Goal: Task Accomplishment & Management: Complete application form

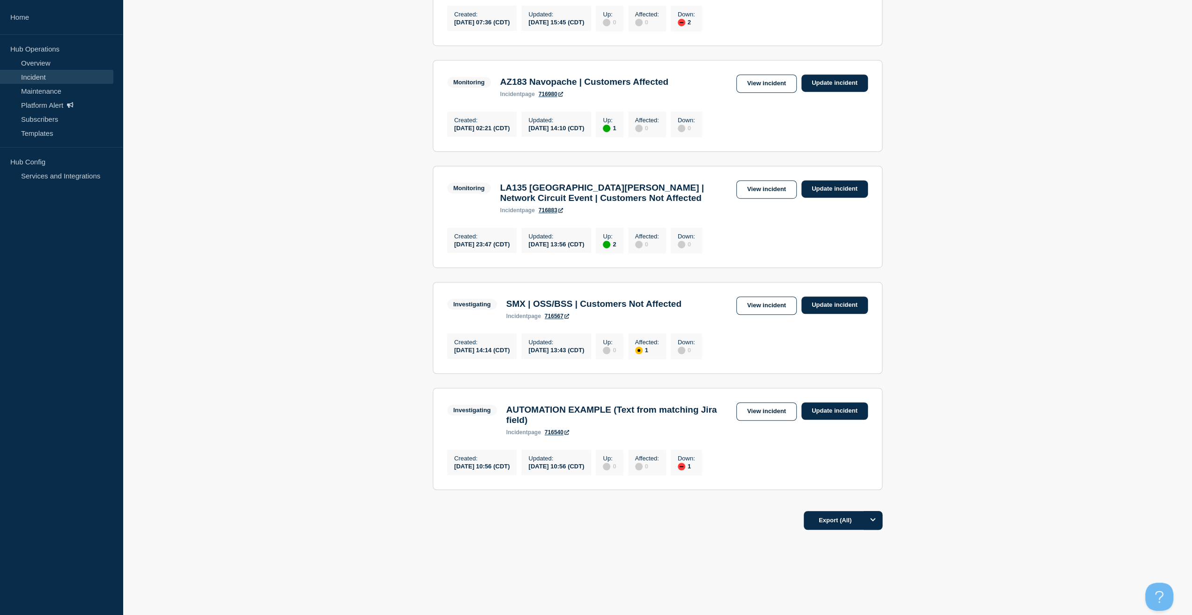
scroll to position [454, 0]
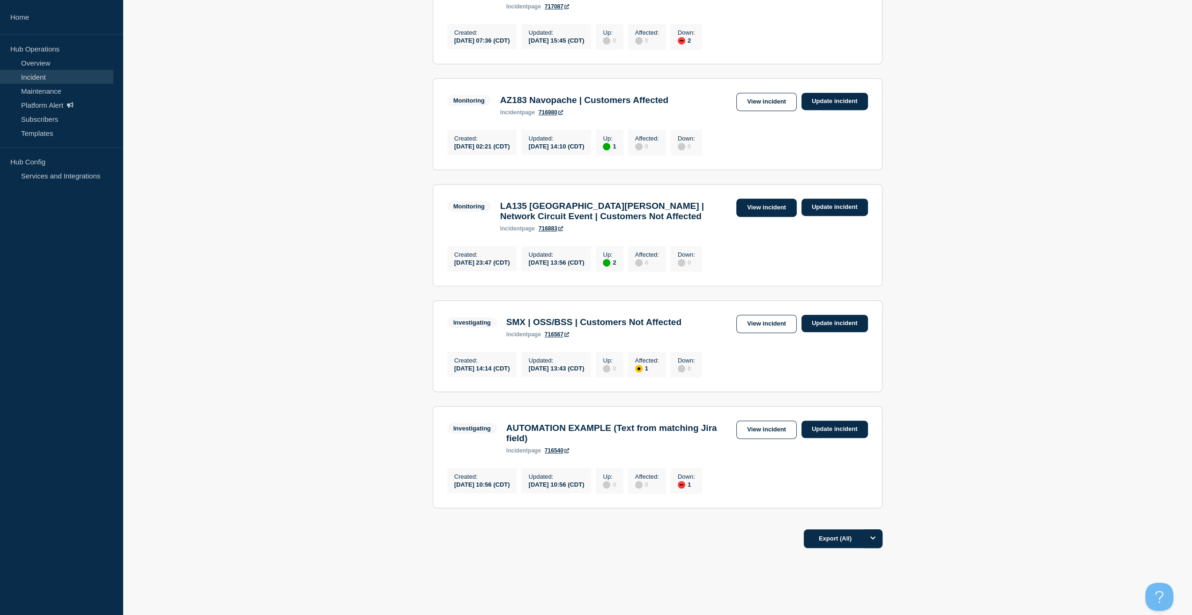
click at [755, 217] on link "View incident" at bounding box center [766, 208] width 60 height 18
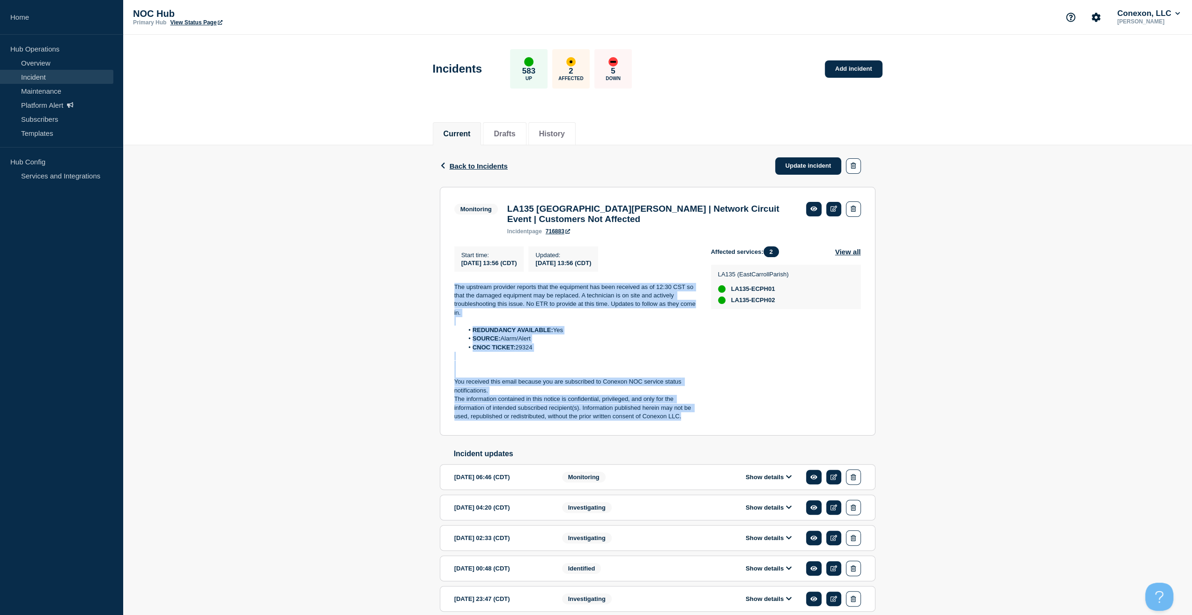
drag, startPoint x: 690, startPoint y: 421, endPoint x: 426, endPoint y: 285, distance: 297.0
click at [426, 285] on div "Back Back to Incidents Update incident Monitoring LA135 East [PERSON_NAME] | Ne…" at bounding box center [657, 393] width 1069 height 496
copy div "The upstream provider reports that the equipment has been received as of 12:30 …"
click at [791, 167] on link "Update incident" at bounding box center [808, 165] width 66 height 17
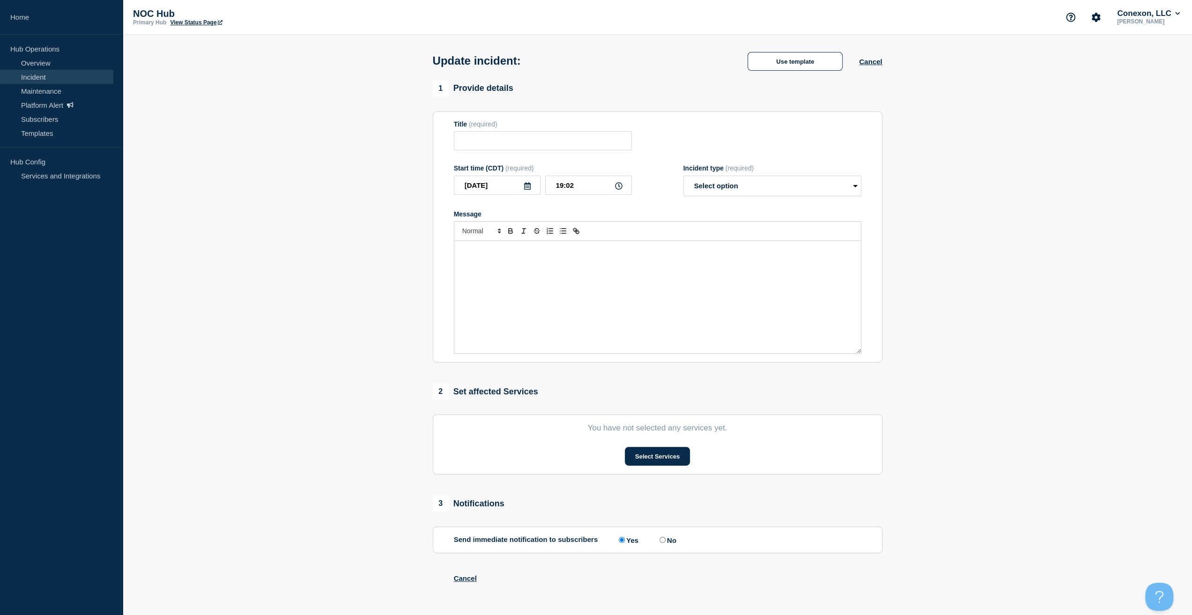
type input "LA135 [GEOGRAPHIC_DATA][PERSON_NAME] | Network Circuit Event | Customers Not Af…"
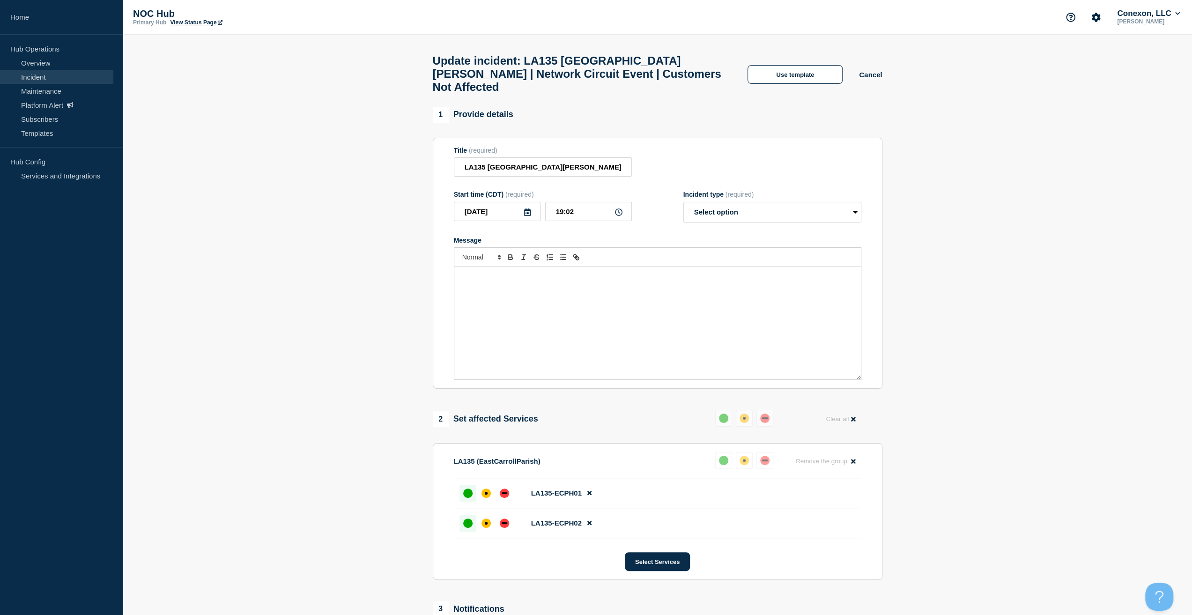
click at [601, 282] on div "Message" at bounding box center [657, 323] width 406 height 112
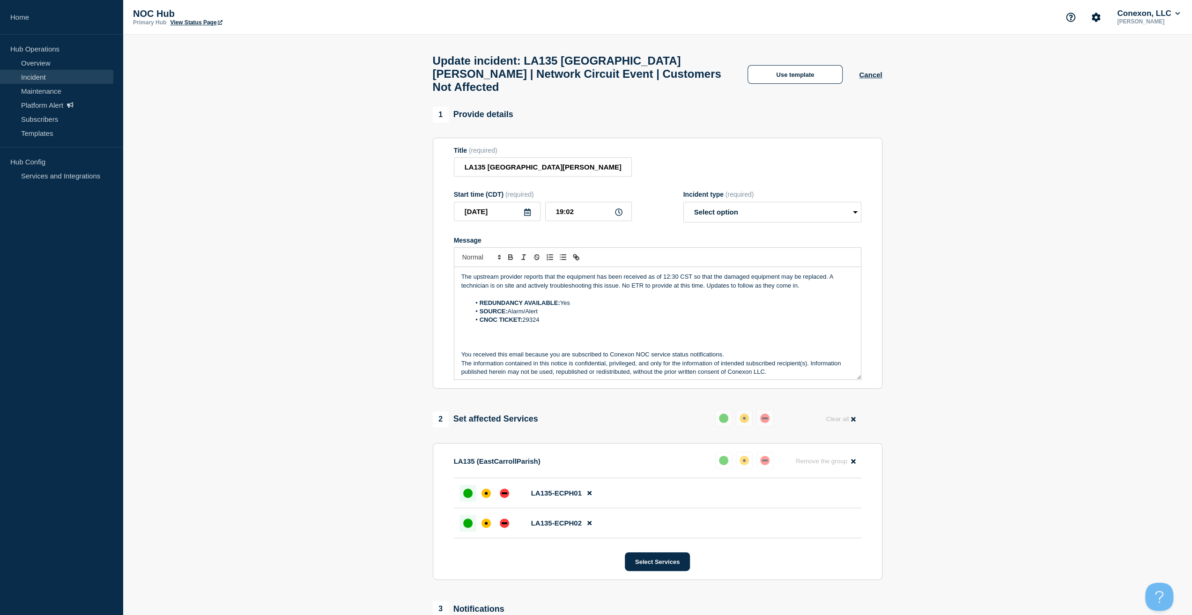
click at [770, 191] on div "Incident type (required)" at bounding box center [772, 194] width 178 height 7
drag, startPoint x: 762, startPoint y: 199, endPoint x: 752, endPoint y: 213, distance: 17.8
click at [762, 202] on select "Select option Investigating Identified Monitoring Resolved" at bounding box center [772, 212] width 178 height 21
select select "resolved"
click at [683, 202] on select "Select option Investigating Identified Monitoring Resolved" at bounding box center [772, 212] width 178 height 21
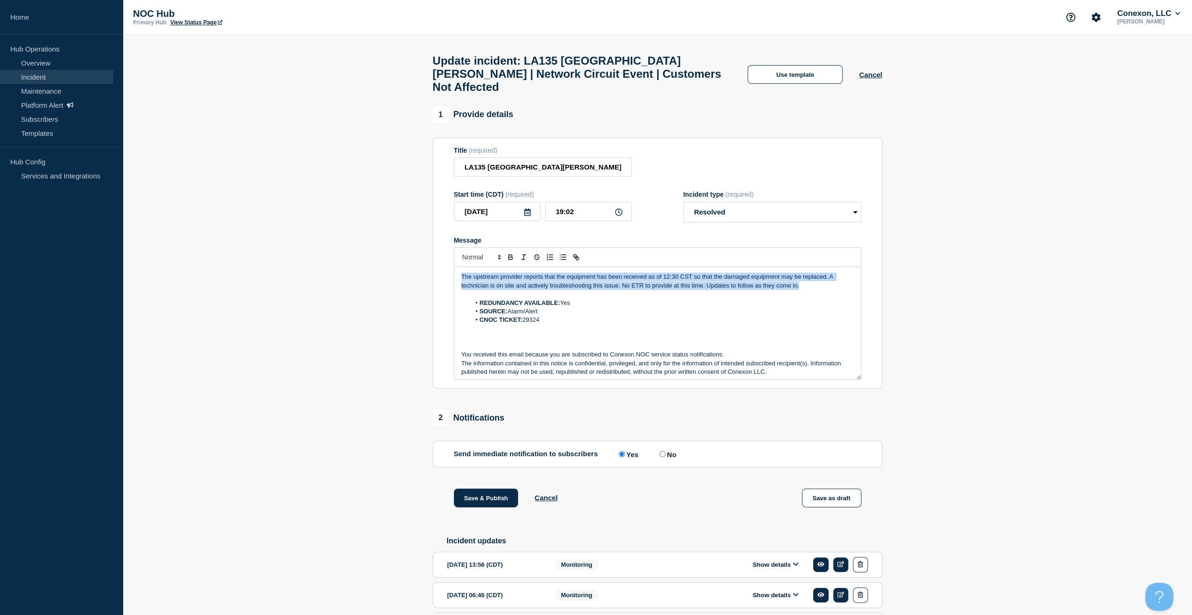
drag, startPoint x: 808, startPoint y: 276, endPoint x: 348, endPoint y: 223, distance: 462.9
click at [348, 223] on section "1 Provide details Title (required) LA135 East [PERSON_NAME] | Network Circuit E…" at bounding box center [657, 433] width 1069 height 652
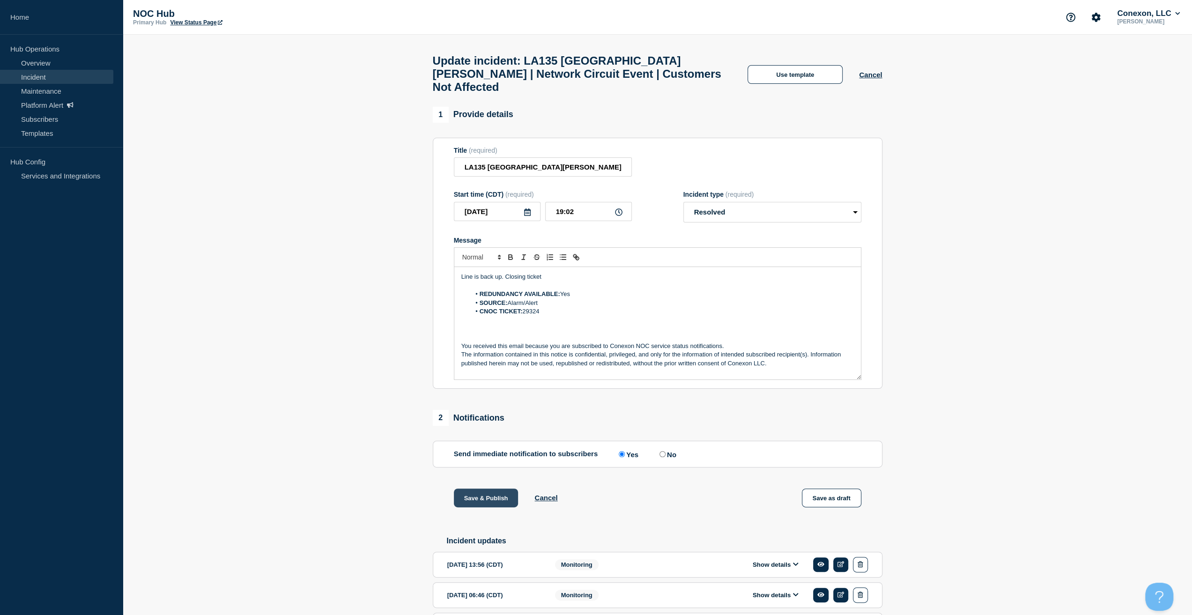
click at [480, 480] on div "1 Provide details Title (required) LA135 East [PERSON_NAME] | Network Circuit E…" at bounding box center [657, 433] width 460 height 652
click at [480, 488] on button "Save & Publish" at bounding box center [486, 497] width 65 height 19
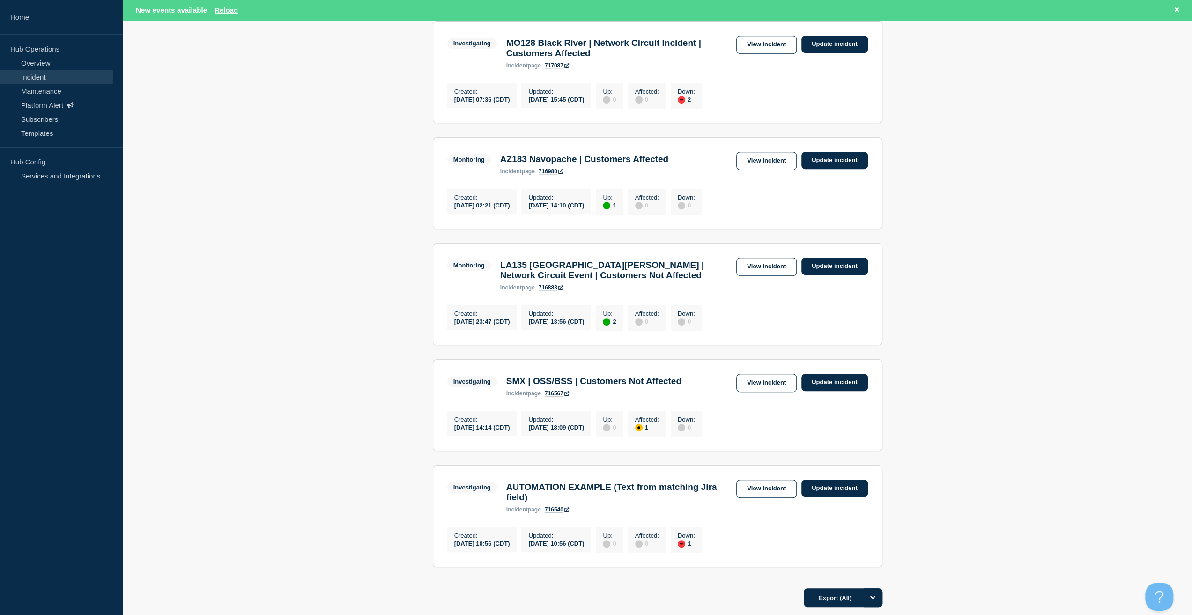
scroll to position [333, 0]
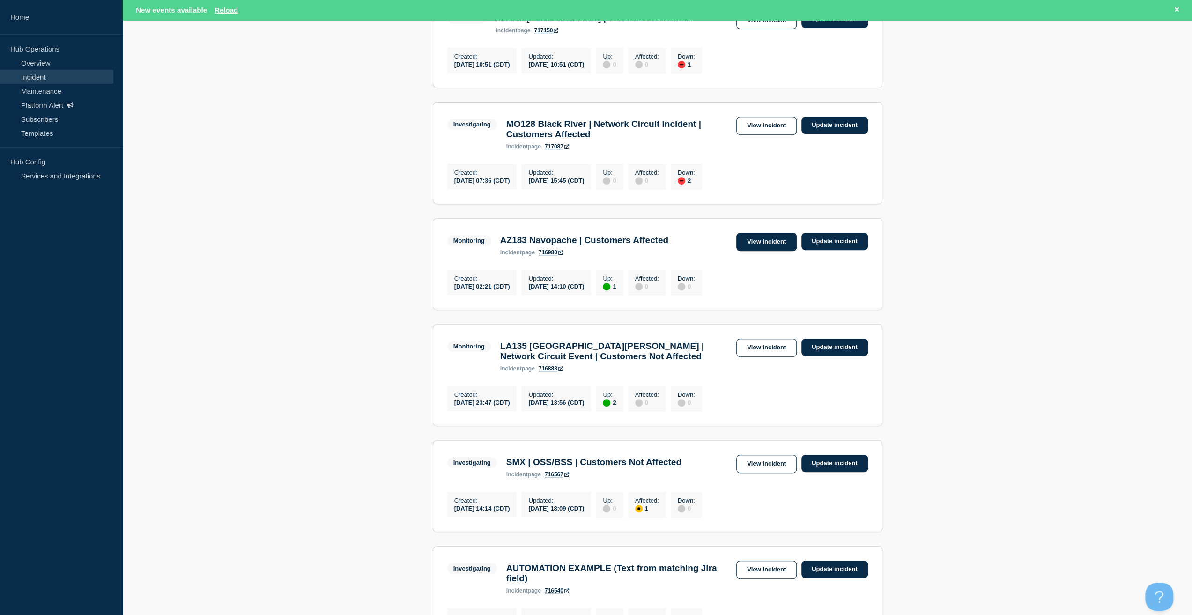
click at [760, 251] on link "View incident" at bounding box center [766, 242] width 60 height 18
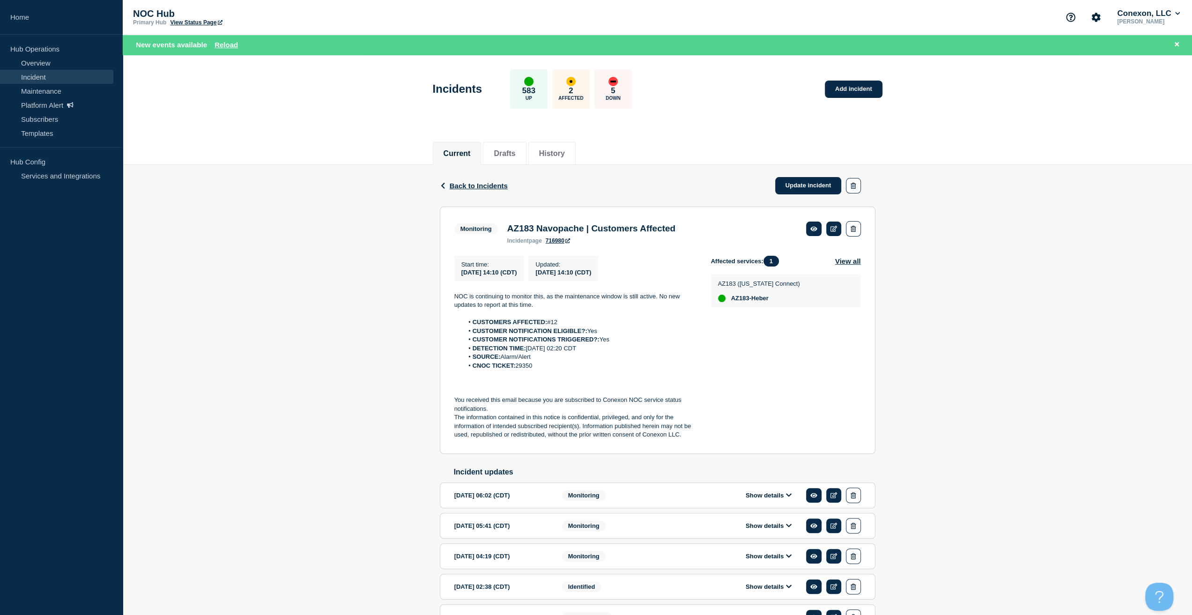
drag, startPoint x: 634, startPoint y: 205, endPoint x: 645, endPoint y: 186, distance: 22.2
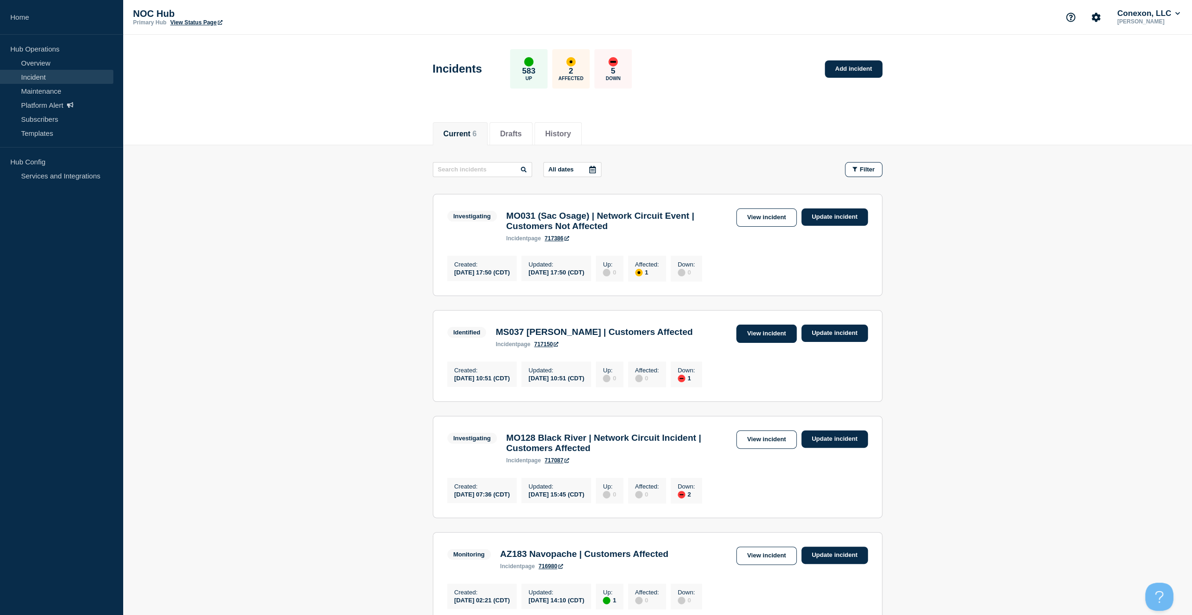
click at [762, 334] on link "View incident" at bounding box center [766, 334] width 60 height 18
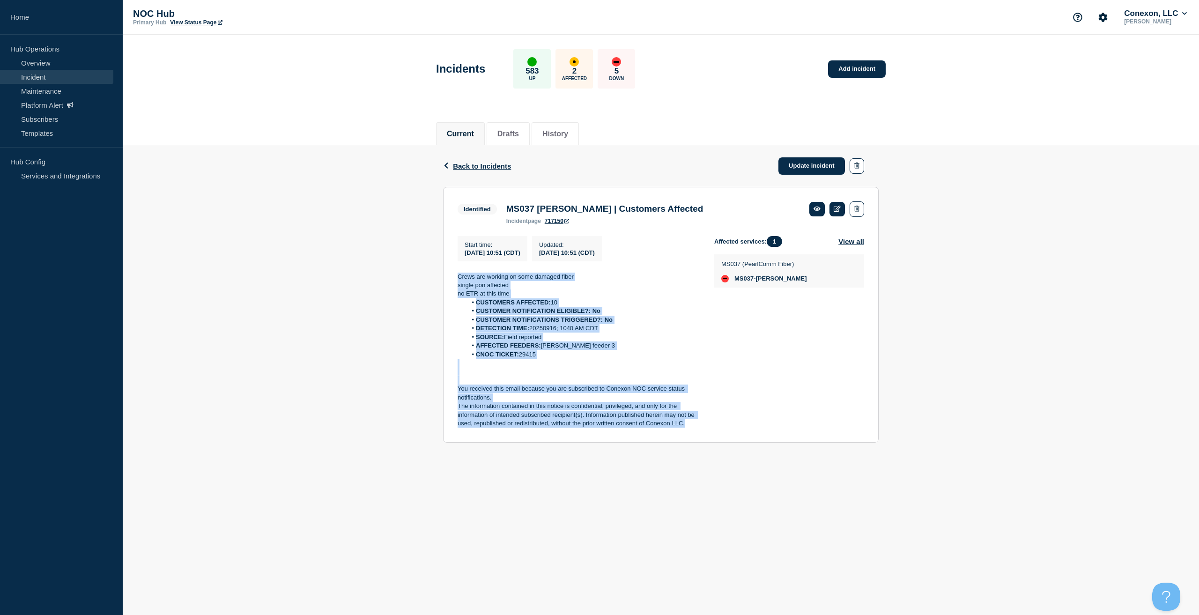
copy div "Crews are working on some damaged fiber single pon affected no ETR at this time…"
drag, startPoint x: 689, startPoint y: 423, endPoint x: 717, endPoint y: 181, distance: 244.2
click at [434, 282] on div "Back Back to Incidents Update incident Identified MS037 [PERSON_NAME] | Custome…" at bounding box center [661, 300] width 1076 height 311
click at [811, 166] on link "Update incident" at bounding box center [811, 165] width 66 height 17
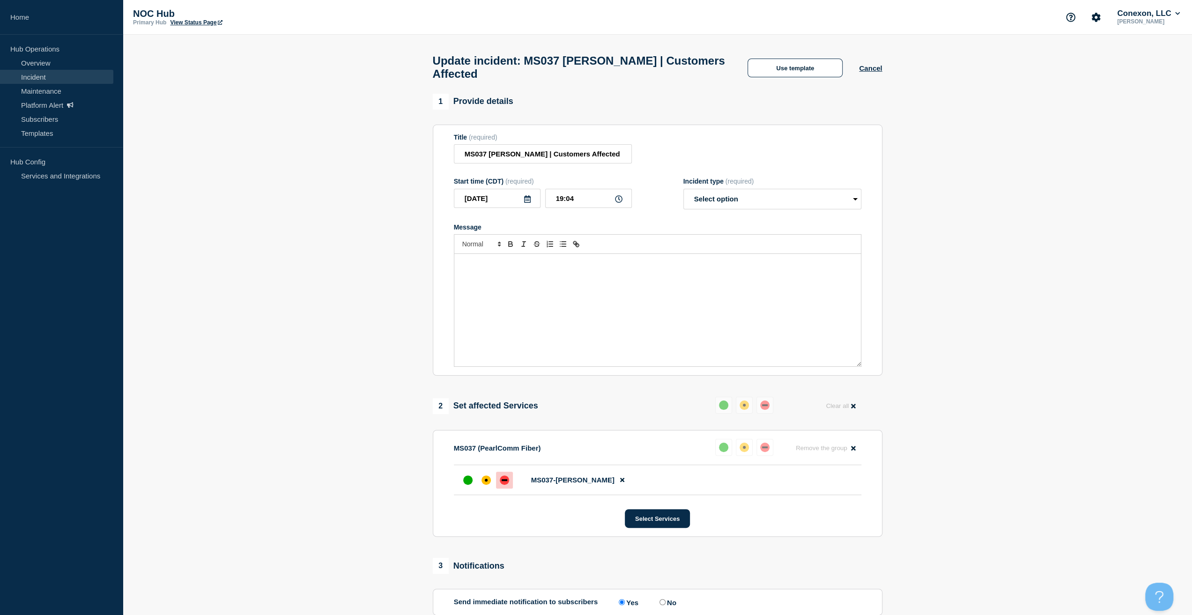
click at [621, 278] on div "Message" at bounding box center [657, 310] width 406 height 112
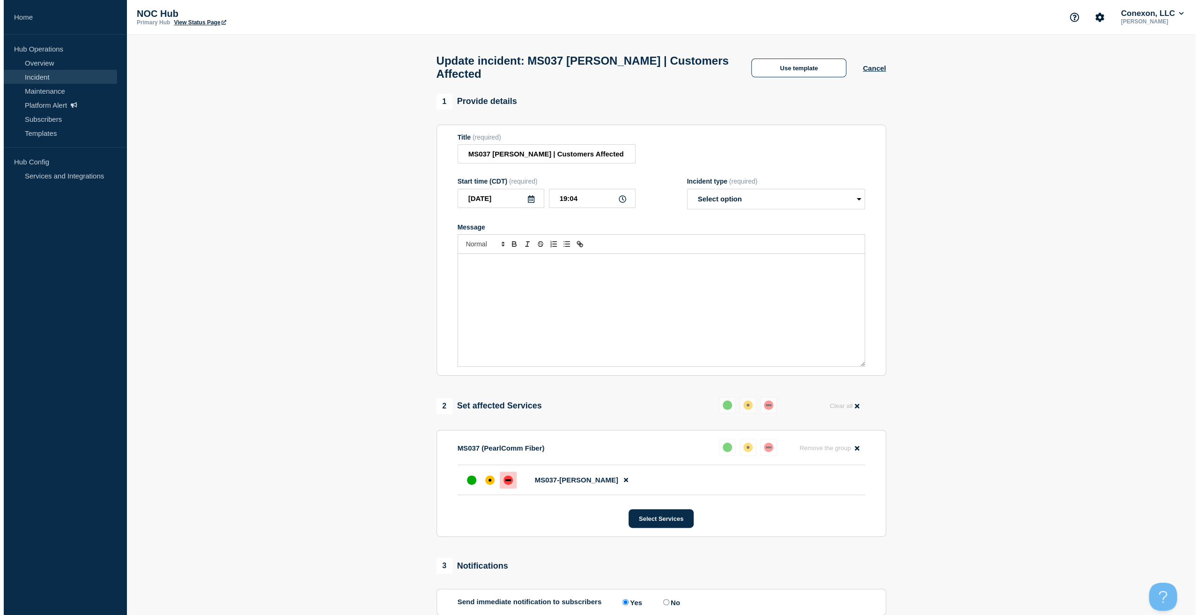
scroll to position [30, 0]
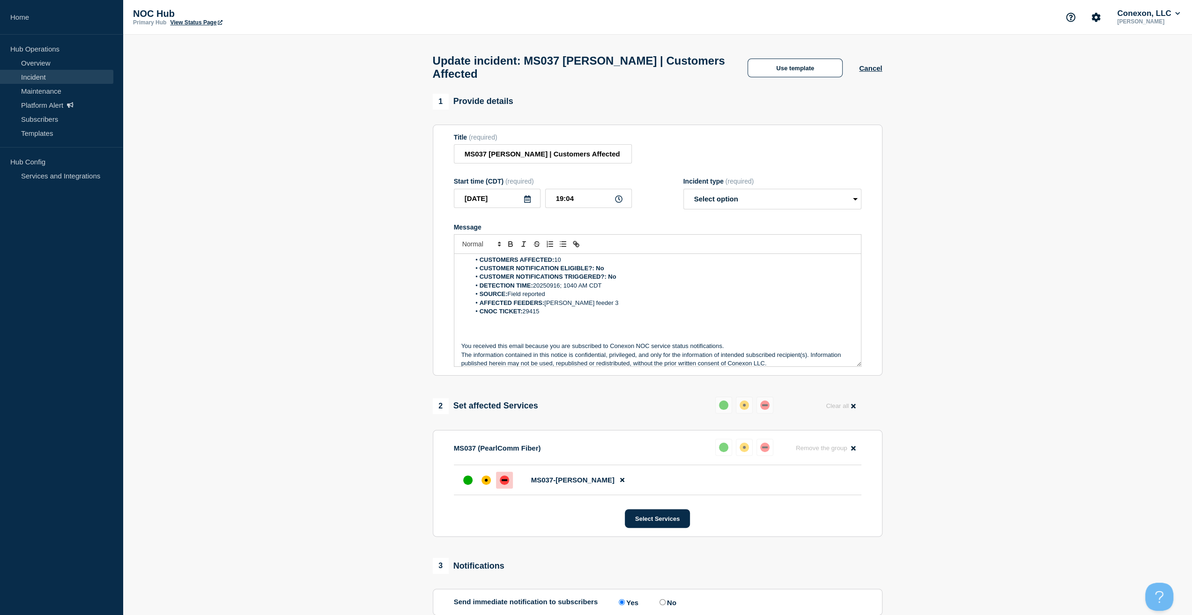
click at [738, 191] on div "Incident type (required) Select option Investigating Identified Monitoring Reso…" at bounding box center [772, 193] width 178 height 32
click at [730, 199] on select "Select option Investigating Identified Monitoring Resolved" at bounding box center [772, 199] width 178 height 21
select select "resolved"
click at [687, 193] on select "Select option Investigating Identified Monitoring Resolved" at bounding box center [772, 199] width 178 height 21
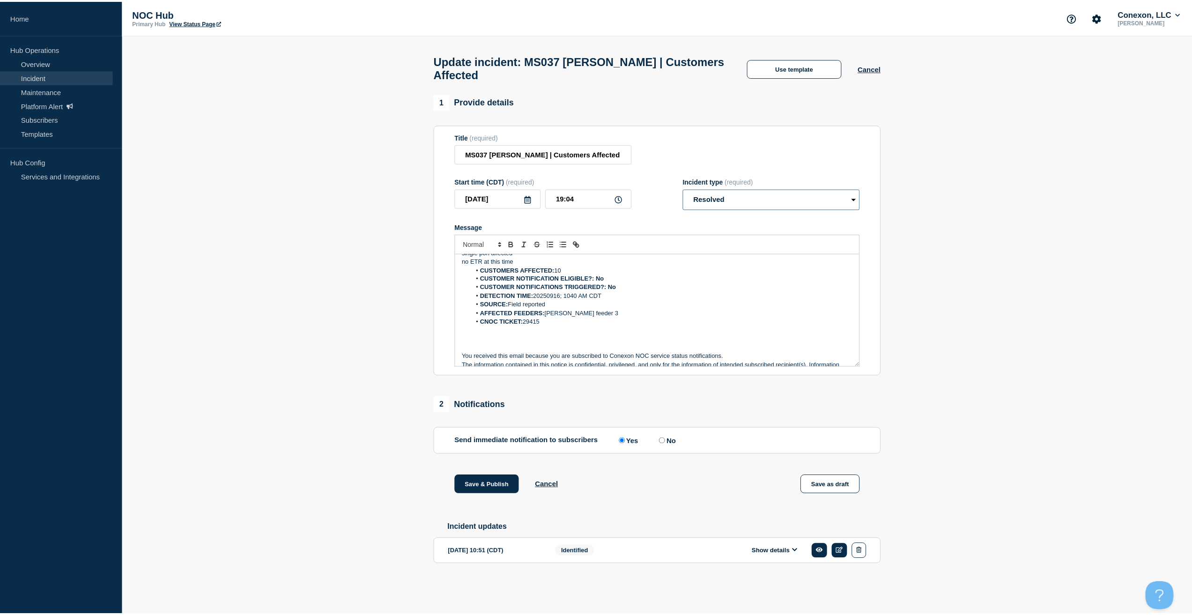
scroll to position [0, 0]
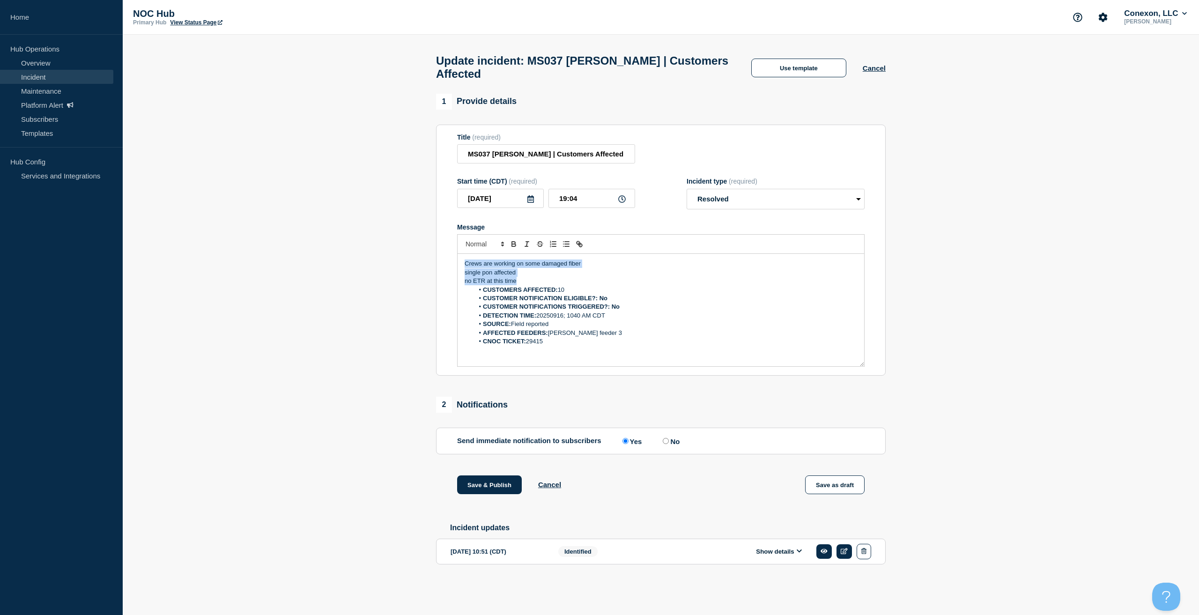
drag, startPoint x: 521, startPoint y: 288, endPoint x: 410, endPoint y: 240, distance: 121.3
click at [410, 240] on section "1 Provide details Title (required) MS037 [PERSON_NAME] | Customers Affected Sta…" at bounding box center [661, 344] width 1076 height 500
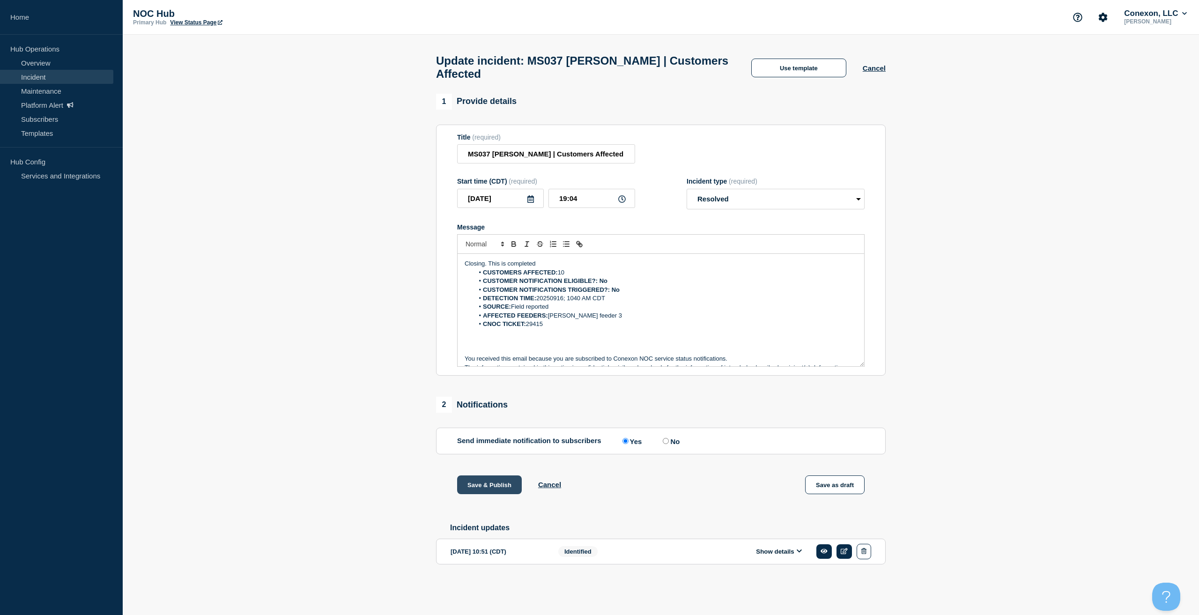
click at [497, 494] on button "Save & Publish" at bounding box center [489, 484] width 65 height 19
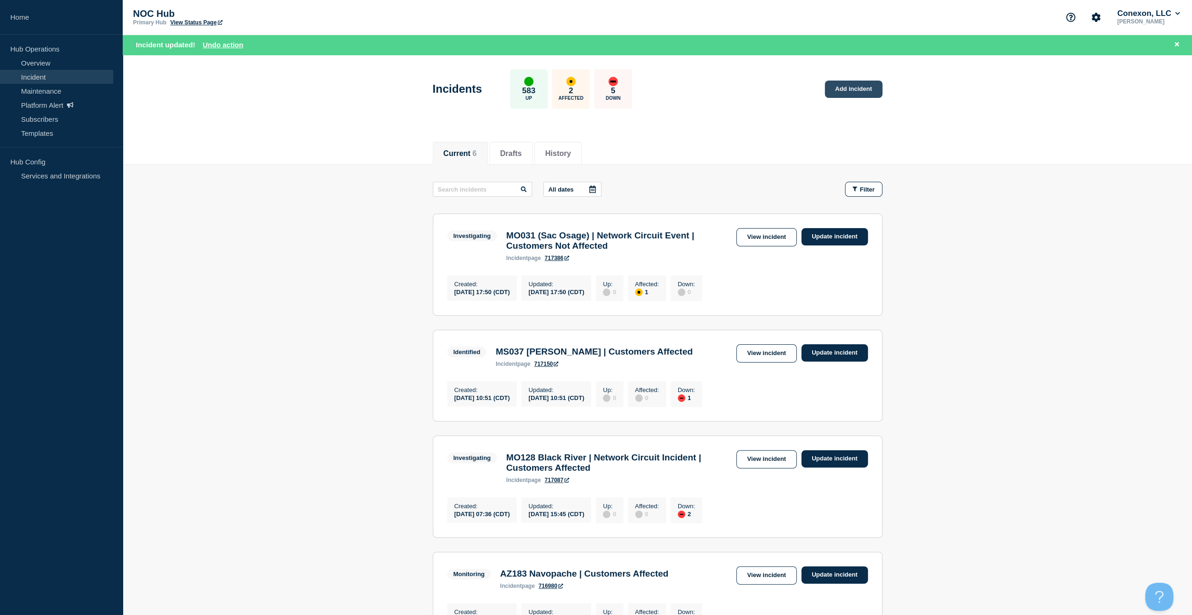
click at [858, 83] on link "Add incident" at bounding box center [854, 89] width 58 height 17
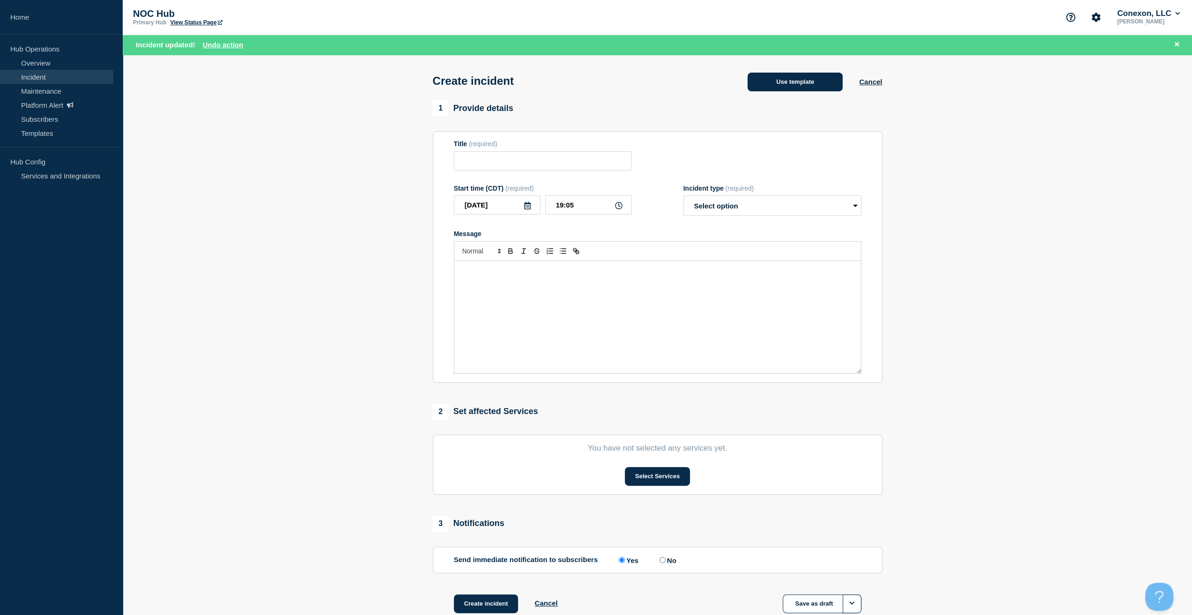
click at [784, 86] on button "Use template" at bounding box center [794, 82] width 95 height 19
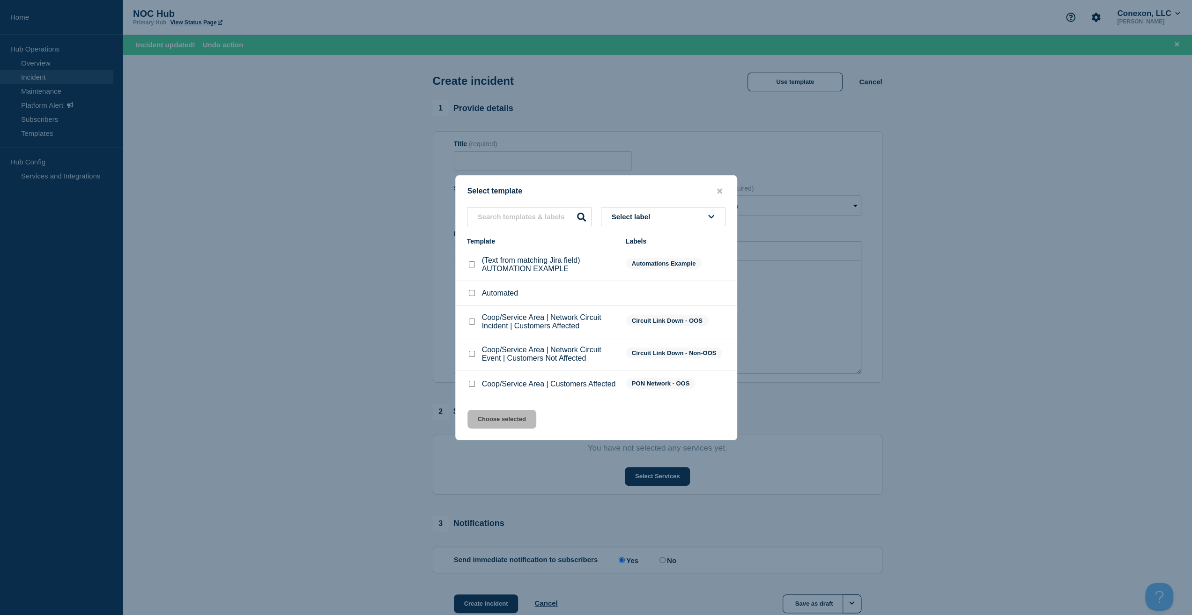
click at [470, 381] on div "Coop/Service Area | Customers Affected" at bounding box center [541, 383] width 149 height 9
click at [471, 386] on input "Coop/Service Area | Customers Affected checkbox" at bounding box center [472, 384] width 6 height 6
checkbox input "true"
click at [486, 416] on button "Choose selected" at bounding box center [501, 419] width 69 height 19
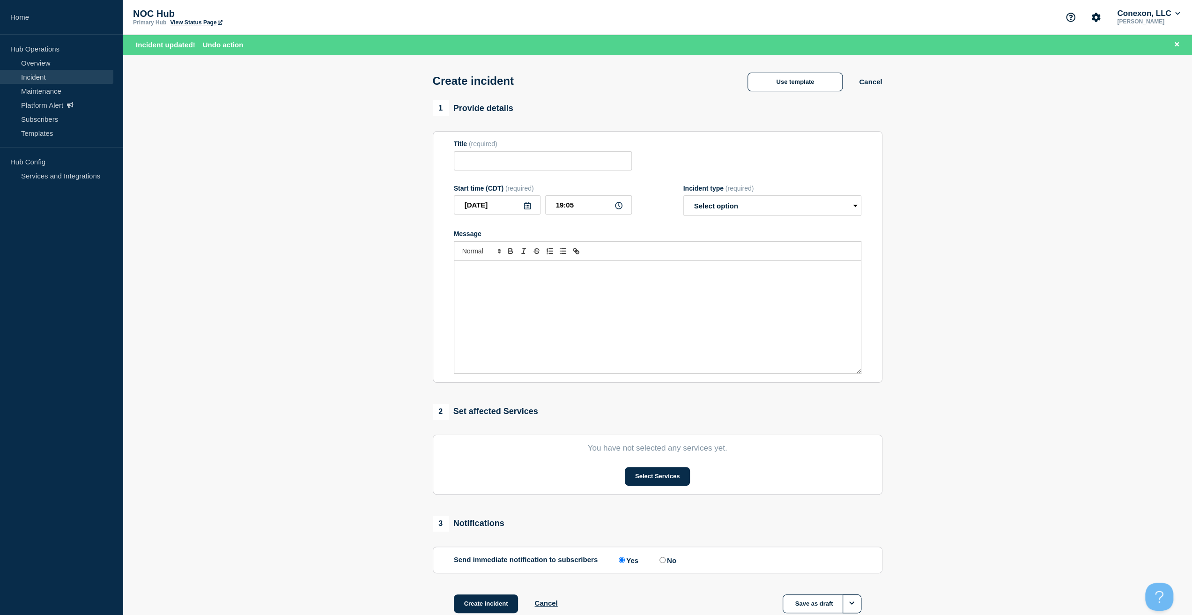
type input "Coop/Service Area | Customers Affected"
select select "investigating"
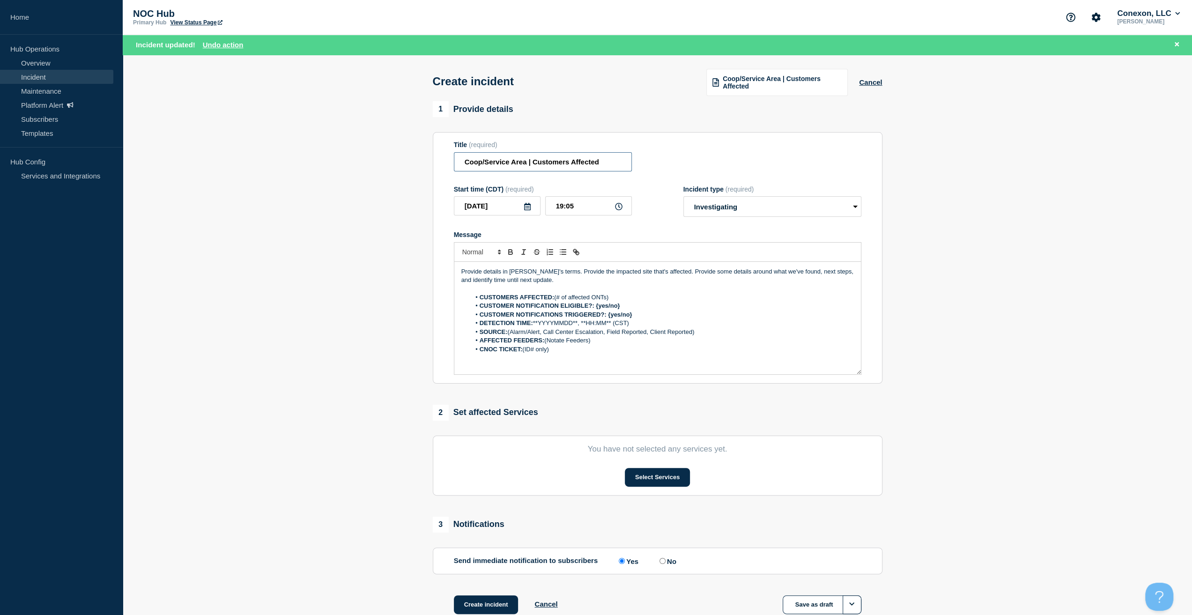
drag, startPoint x: 527, startPoint y: 163, endPoint x: 437, endPoint y: 166, distance: 90.0
click at [437, 166] on section "Title (required) Coop/Service Area | Customers Affected Start time (CDT) (requi…" at bounding box center [658, 257] width 450 height 251
type input "GA107 Rocky Branch | Customers Affected"
drag, startPoint x: 584, startPoint y: 283, endPoint x: 379, endPoint y: 257, distance: 206.8
click at [379, 257] on section "1 Provide details Title (required) GA107 Rocky Branch | Customers Affected Star…" at bounding box center [657, 369] width 1069 height 536
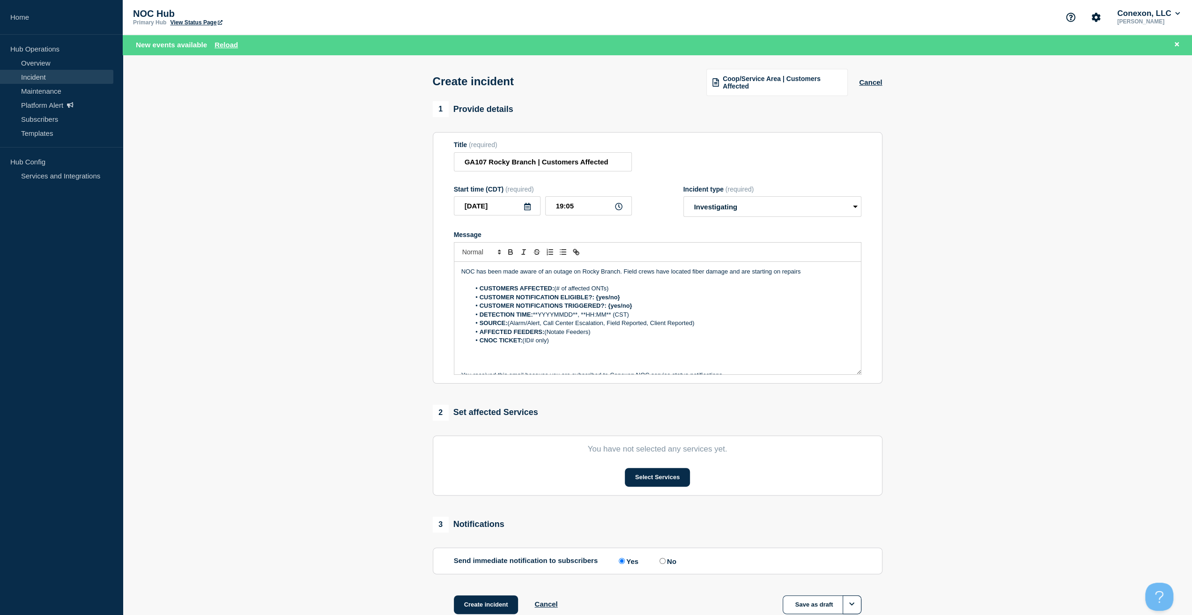
drag, startPoint x: 616, startPoint y: 290, endPoint x: 555, endPoint y: 289, distance: 61.4
click at [555, 289] on li "CUSTOMERS AFFECTED: (# of affected ONTs)" at bounding box center [662, 288] width 384 height 8
drag, startPoint x: 622, startPoint y: 297, endPoint x: 595, endPoint y: 297, distance: 26.7
click at [595, 297] on li "CUSTOMER NOTIFICATION ELIGIBLE?: {yes/no}" at bounding box center [662, 297] width 384 height 8
drag, startPoint x: 637, startPoint y: 311, endPoint x: 616, endPoint y: 311, distance: 21.1
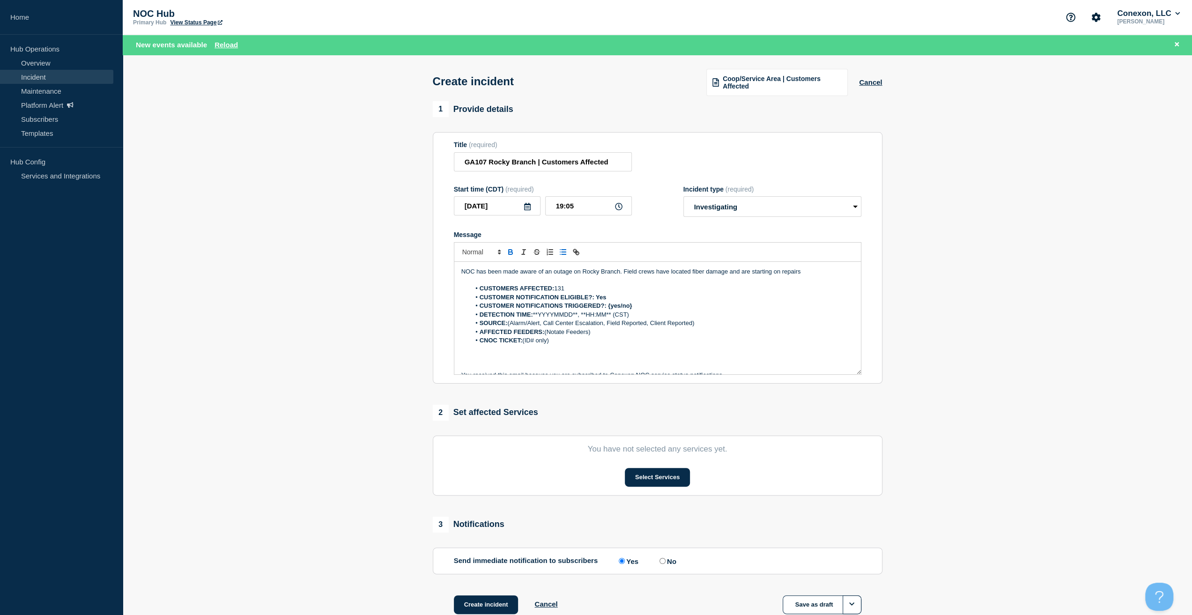
click at [616, 311] on li "DETECTION TIME: **YYYYMMDD**, **HH:MM** (CST)" at bounding box center [662, 314] width 384 height 8
drag, startPoint x: 620, startPoint y: 307, endPoint x: 630, endPoint y: 306, distance: 10.9
click at [620, 307] on strong "CUSTOMER NOTIFICATIONS TRIGGERED?: {yes/no}" at bounding box center [556, 305] width 153 height 7
drag, startPoint x: 635, startPoint y: 305, endPoint x: 608, endPoint y: 308, distance: 27.3
click at [608, 308] on li "CUSTOMER NOTIFICATIONS TRIGGERED?: {yes/no}" at bounding box center [662, 306] width 384 height 8
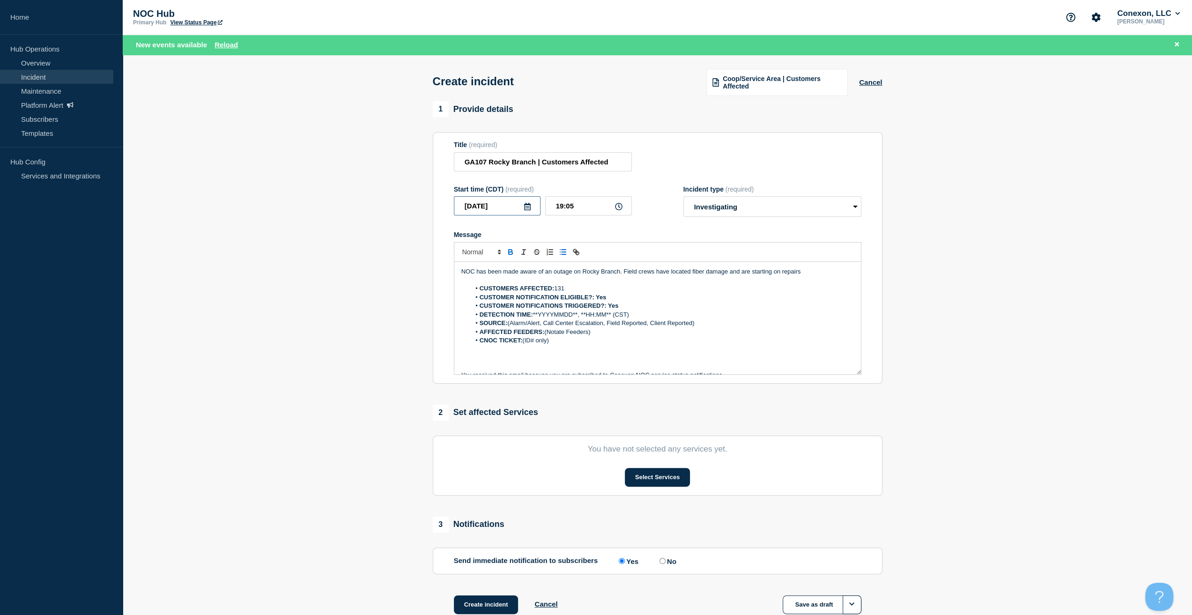
drag, startPoint x: 507, startPoint y: 204, endPoint x: 426, endPoint y: 217, distance: 82.0
click at [436, 215] on section "Title (required) GA107 Rocky Branch | Customers Affected Start time (CDT) (requ…" at bounding box center [658, 257] width 450 height 251
drag, startPoint x: 533, startPoint y: 315, endPoint x: 578, endPoint y: 314, distance: 44.5
click at [578, 314] on li "DETECTION TIME: **YYYYMMDD**, **HH:MM** (CST)" at bounding box center [662, 314] width 384 height 8
drag, startPoint x: 583, startPoint y: 203, endPoint x: 505, endPoint y: 216, distance: 79.8
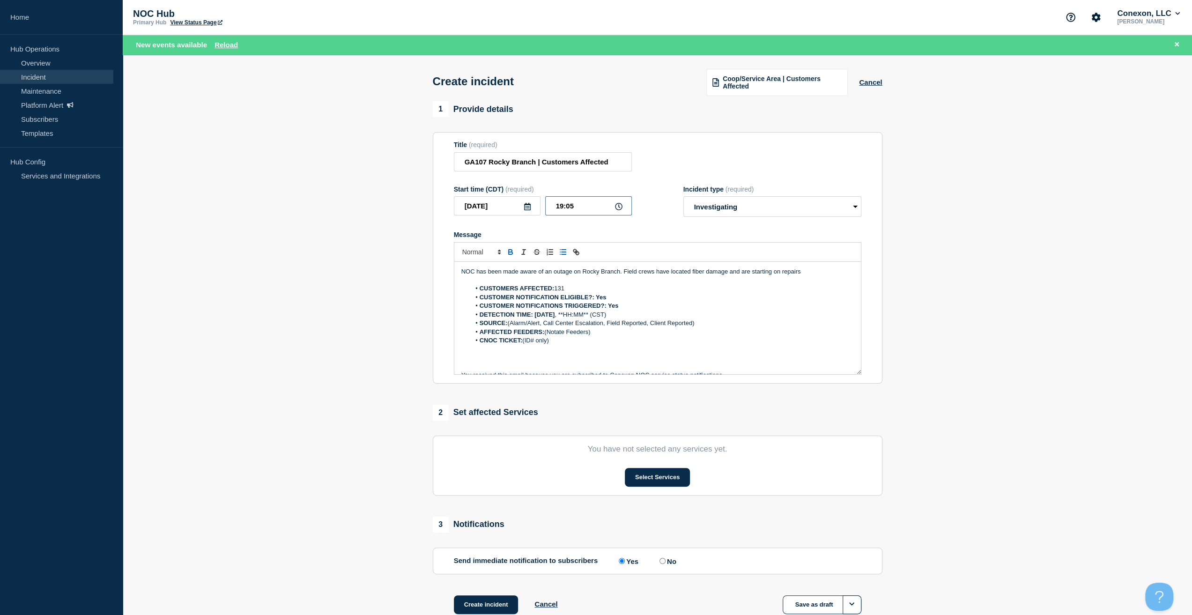
click at [488, 200] on div "[DATE] 19:05" at bounding box center [543, 205] width 178 height 19
drag, startPoint x: 568, startPoint y: 316, endPoint x: 598, endPoint y: 317, distance: 29.0
click at [598, 317] on li "DETECTION TIME: [DATE] , **HH:MM** (CST)" at bounding box center [662, 314] width 384 height 8
click at [578, 316] on li "DETECTION TIME: [DATE] 19:05 (CST)" at bounding box center [662, 314] width 384 height 8
drag, startPoint x: 709, startPoint y: 324, endPoint x: 509, endPoint y: 322, distance: 200.9
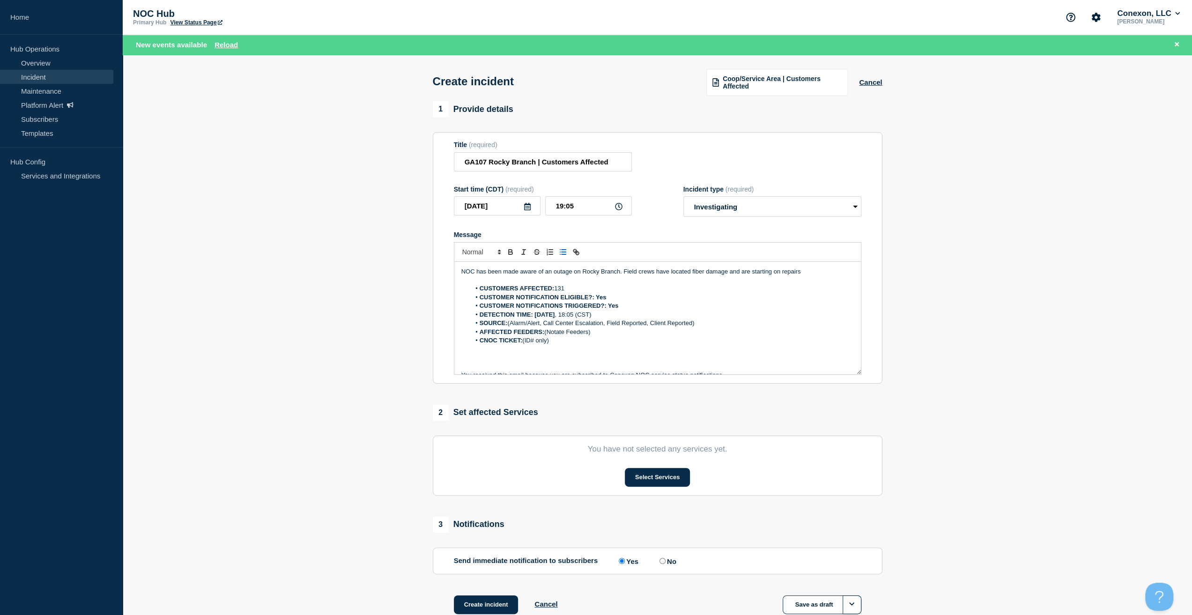
click at [509, 322] on li "SOURCE: (Alarm/Alert, Call Center Escalation, Field Reported, Client Reported)" at bounding box center [662, 323] width 384 height 8
drag, startPoint x: 608, startPoint y: 332, endPoint x: 553, endPoint y: 332, distance: 55.3
click at [548, 332] on li "AFFECTED FEEDERS: (Notate Feeders)" at bounding box center [662, 332] width 384 height 8
click at [556, 342] on li "CNOC TICKET: (ID# only)" at bounding box center [662, 340] width 384 height 8
click at [651, 476] on button "Select Services" at bounding box center [657, 477] width 65 height 19
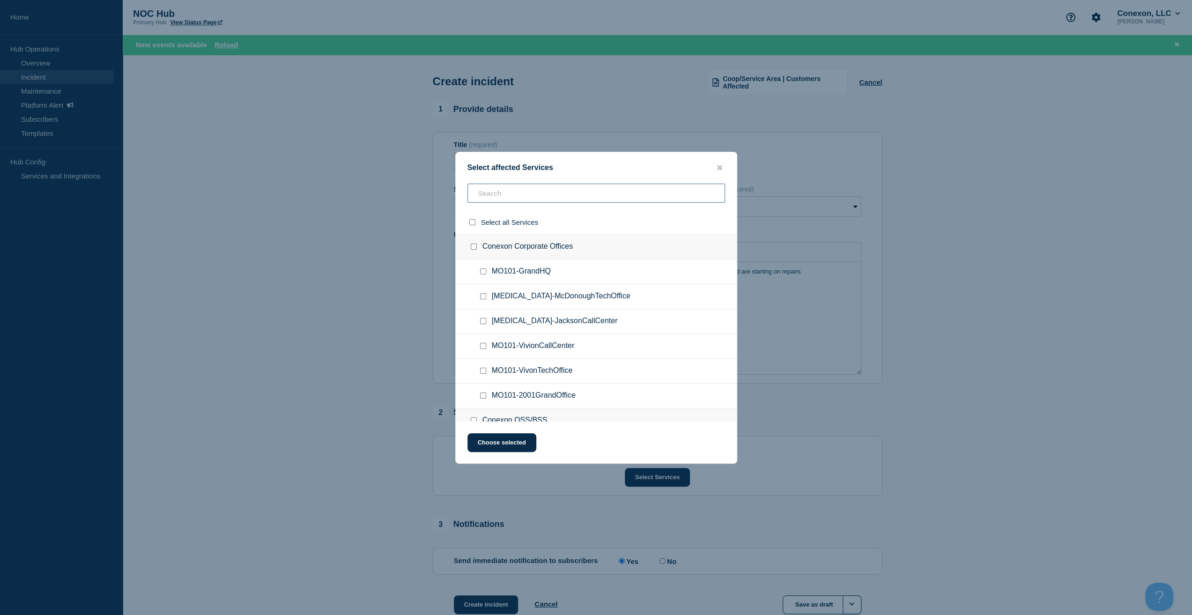
click at [521, 198] on input "text" at bounding box center [596, 193] width 258 height 19
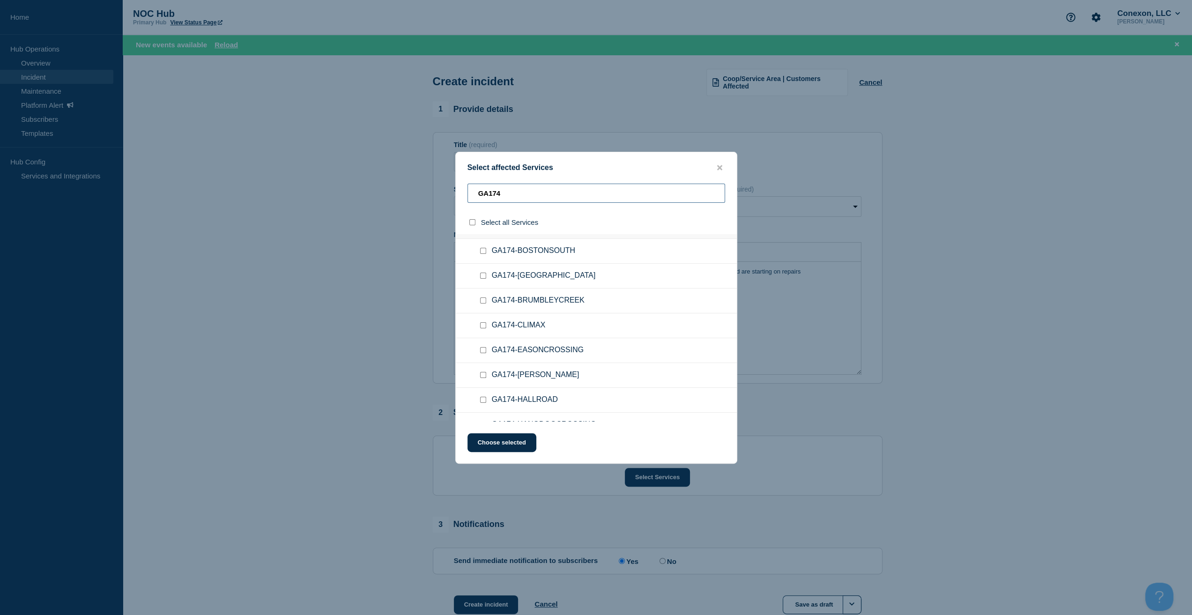
scroll to position [18, 0]
click at [551, 193] on input "GA174" at bounding box center [596, 193] width 258 height 19
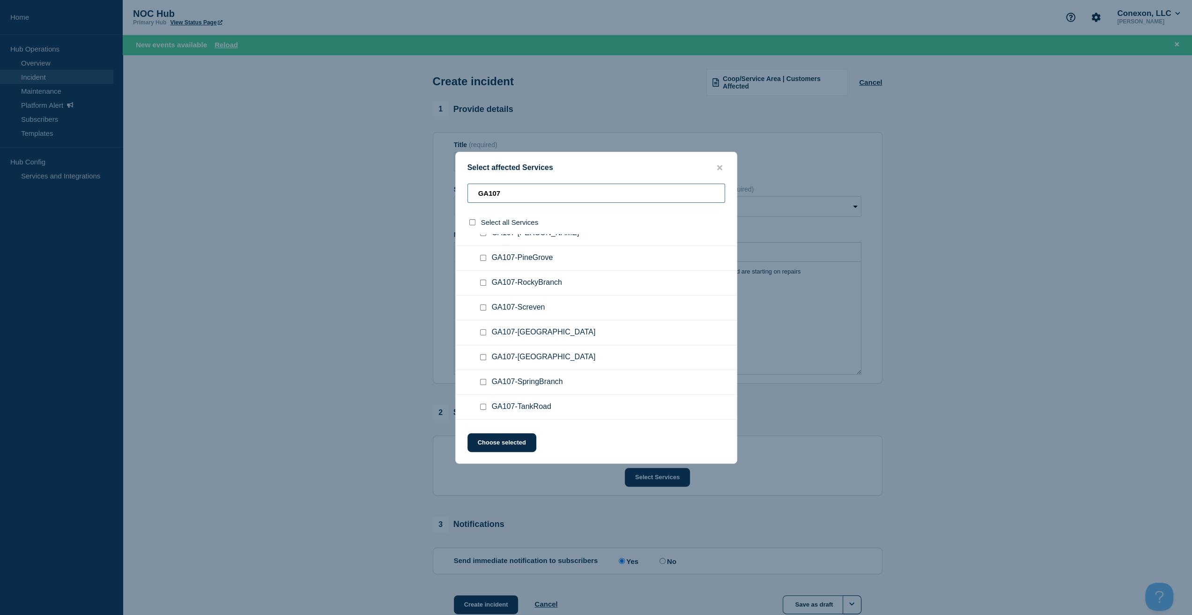
type input "GA107"
click at [486, 280] on div at bounding box center [485, 282] width 14 height 9
click at [485, 281] on input "GA107-RockyBranch checkbox" at bounding box center [483, 283] width 6 height 6
checkbox input "true"
click at [500, 439] on button "Choose selected" at bounding box center [501, 442] width 69 height 19
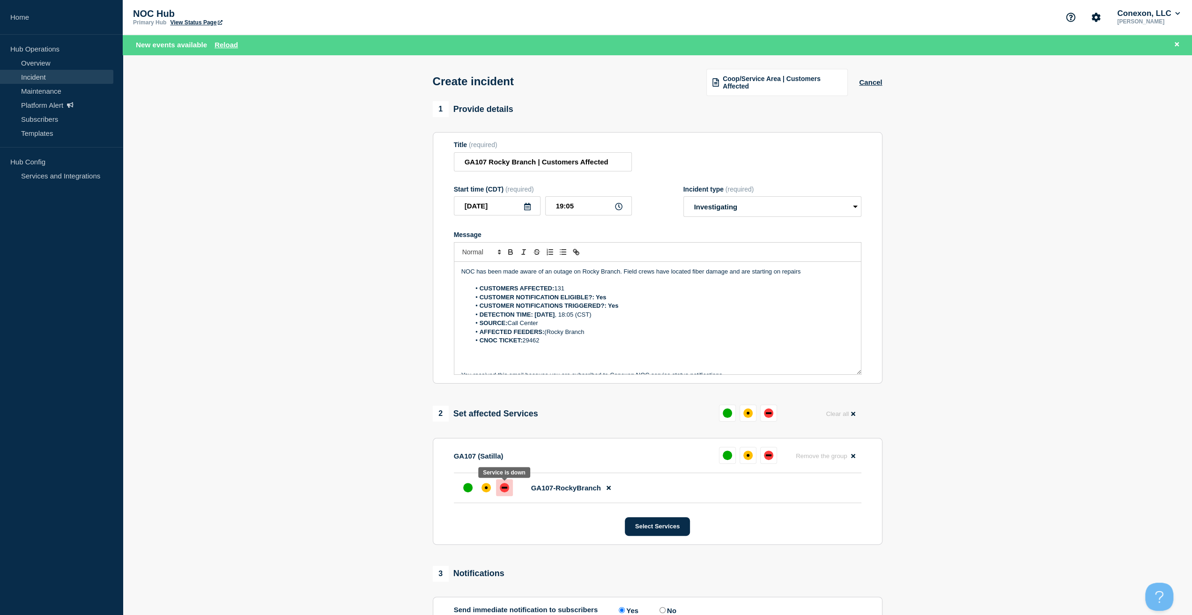
click at [507, 493] on div at bounding box center [504, 487] width 17 height 17
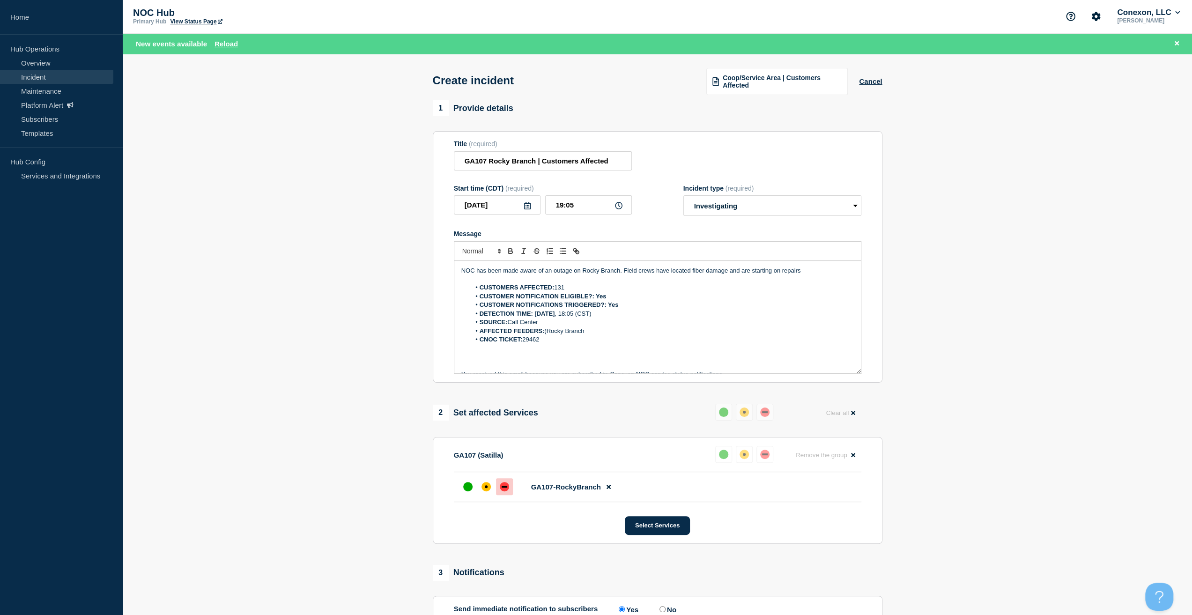
scroll to position [110, 0]
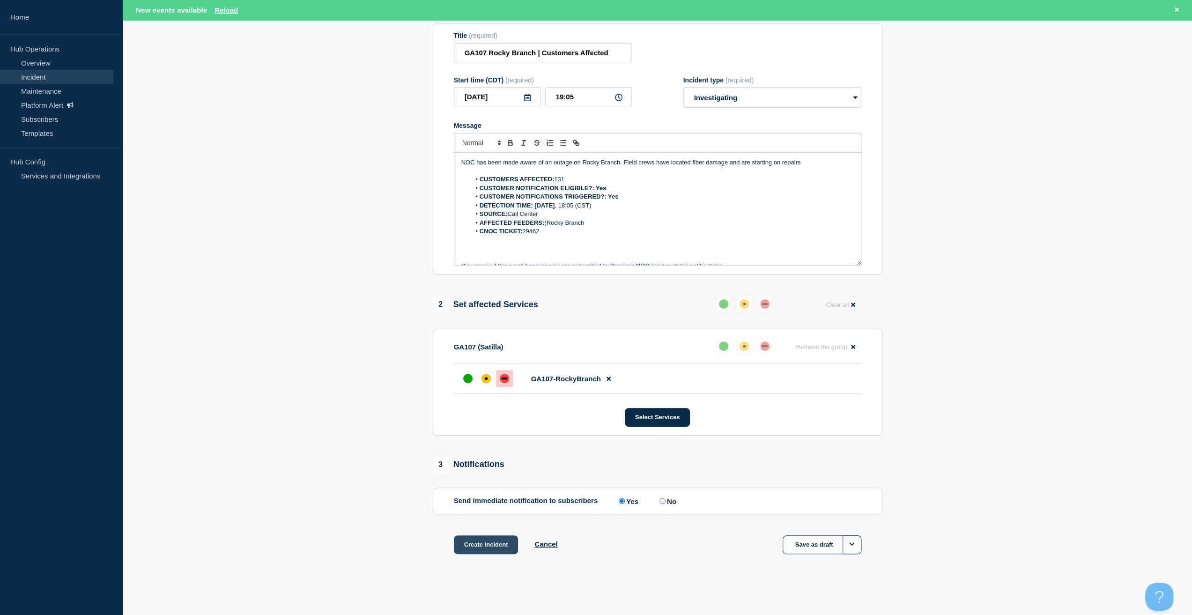
click at [481, 547] on button "Create incident" at bounding box center [486, 544] width 65 height 19
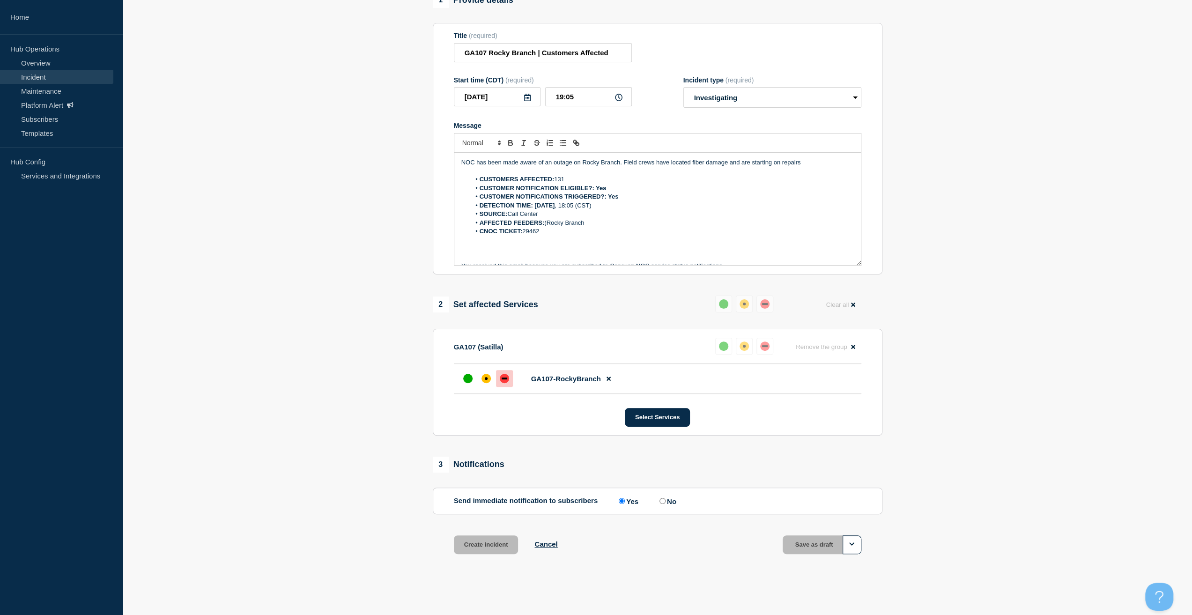
scroll to position [89, 0]
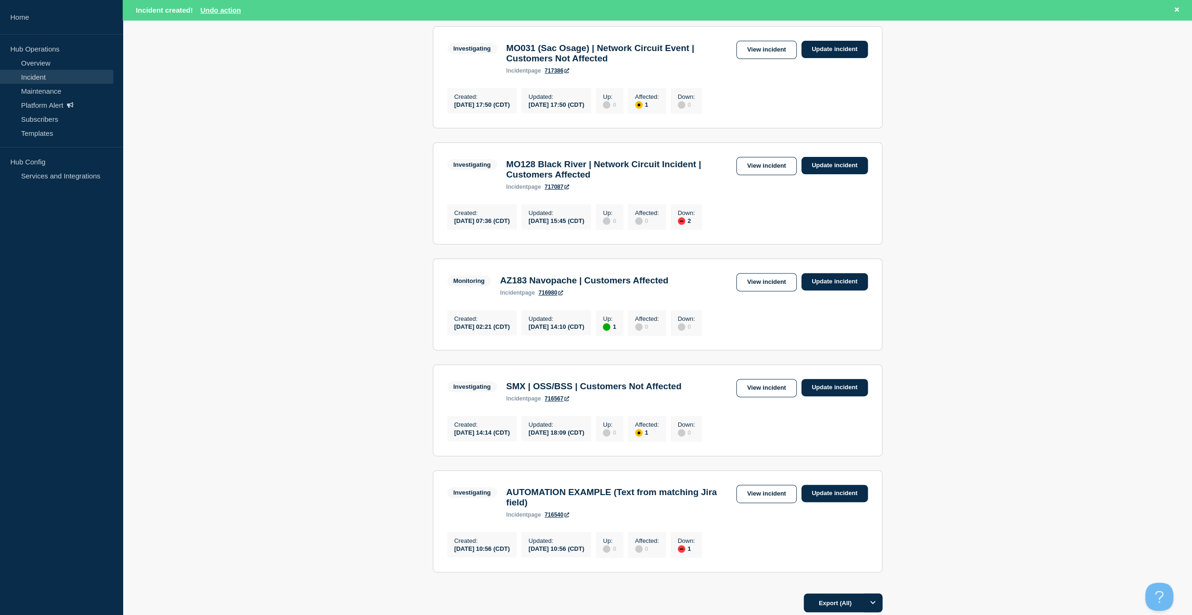
scroll to position [140, 0]
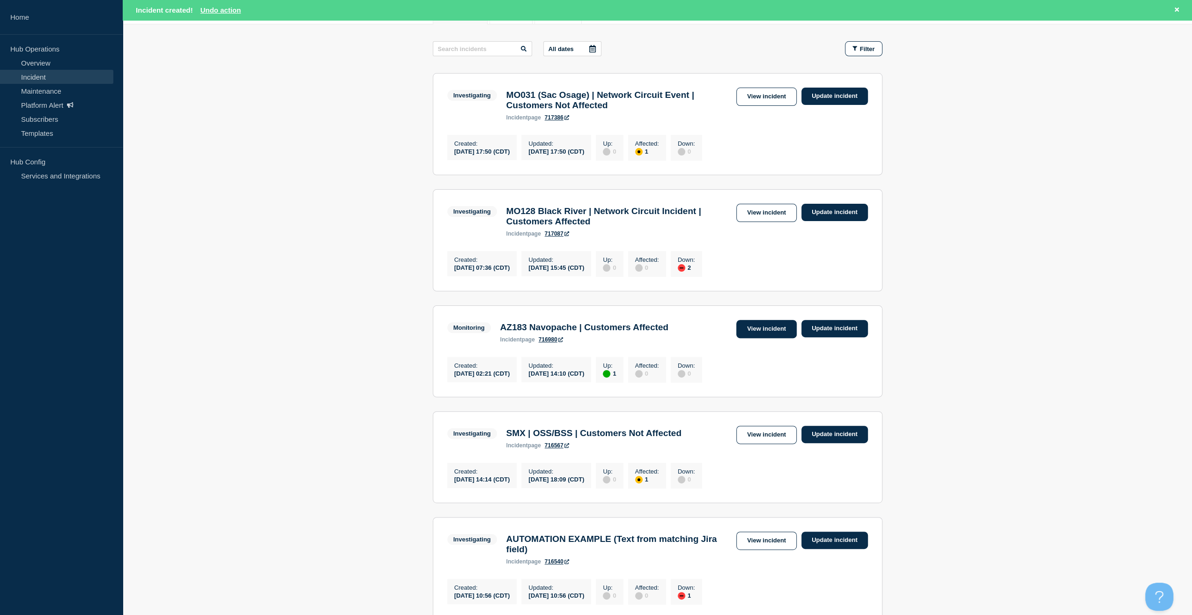
click at [768, 333] on link "View incident" at bounding box center [766, 329] width 60 height 18
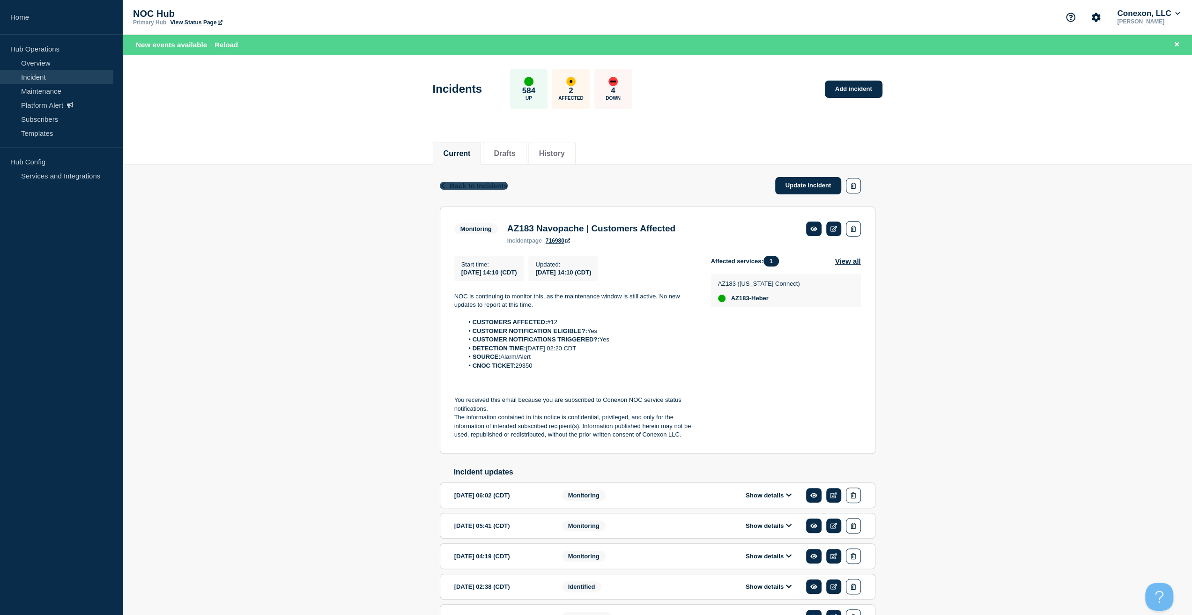
click at [465, 182] on span "Back to Incidents" at bounding box center [479, 186] width 58 height 8
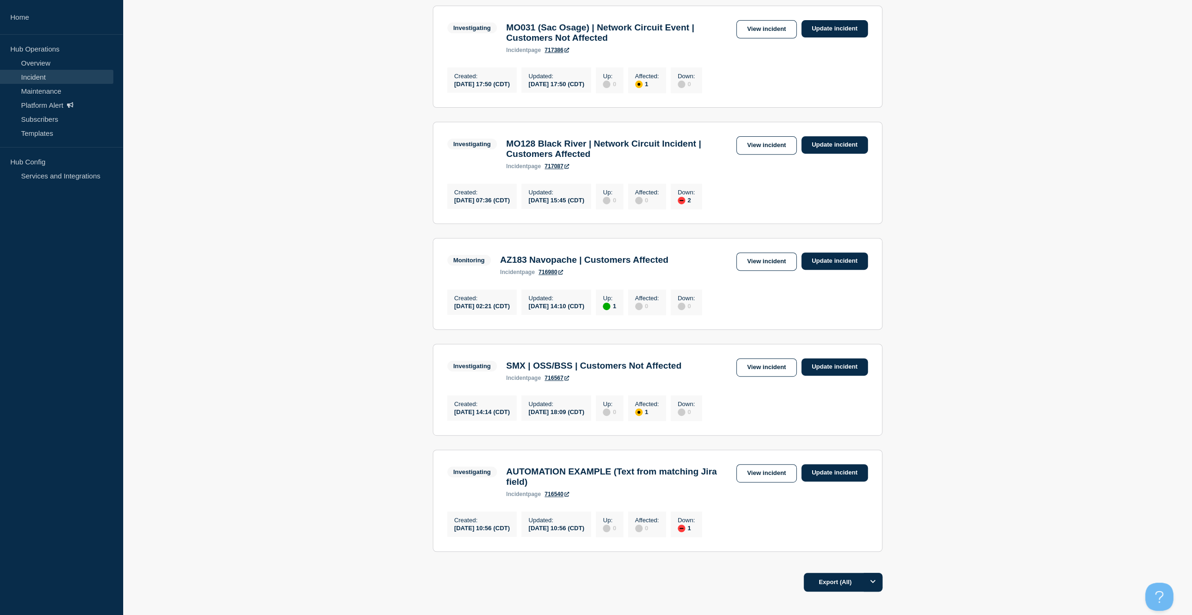
scroll to position [328, 0]
